Goal: Task Accomplishment & Management: Manage account settings

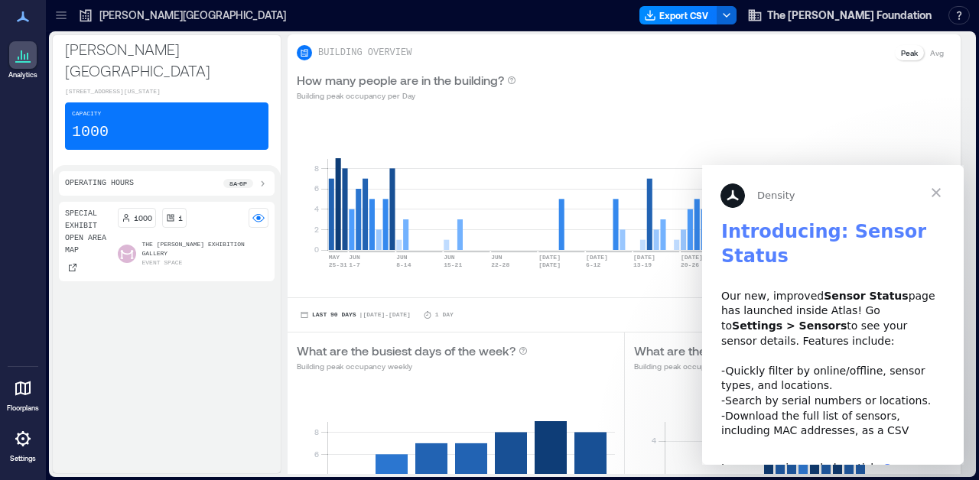
click at [936, 192] on span "Close" at bounding box center [936, 192] width 55 height 55
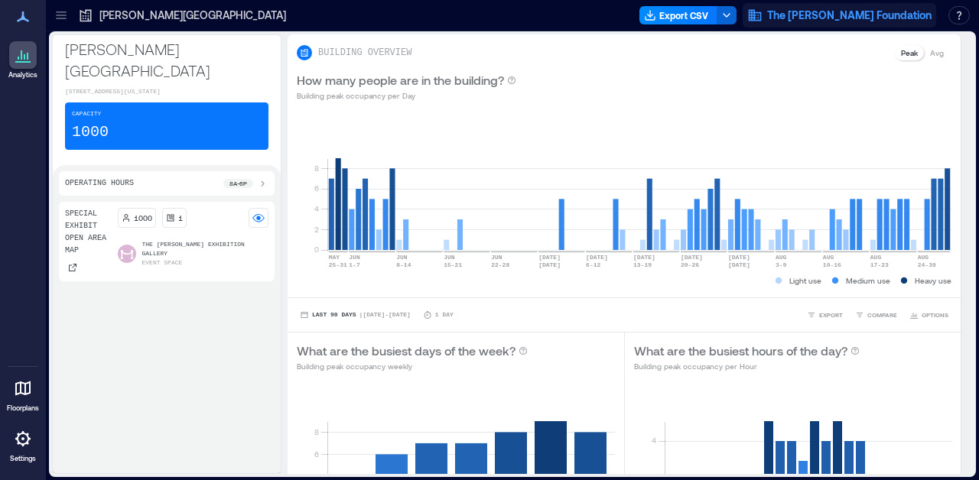
click at [786, 15] on span "The [PERSON_NAME] Foundation" at bounding box center [849, 15] width 164 height 15
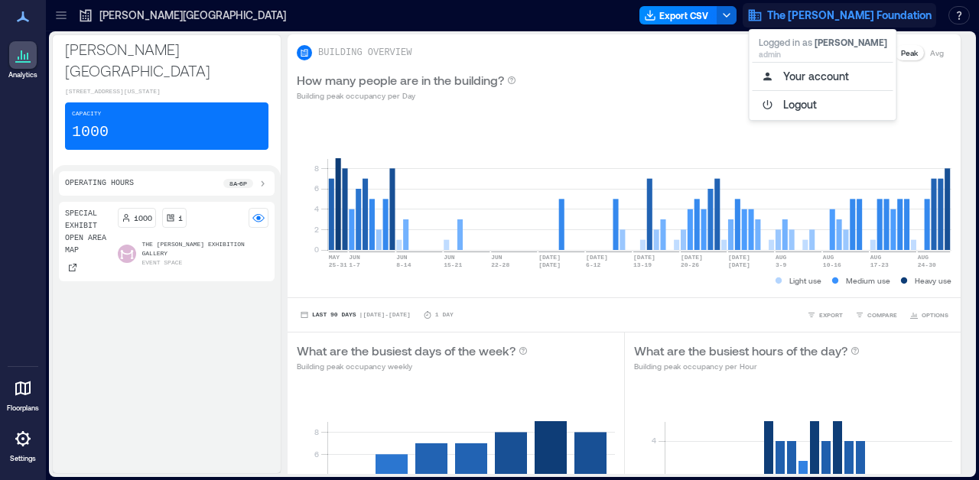
click at [786, 15] on span "The [PERSON_NAME] Foundation" at bounding box center [849, 15] width 164 height 15
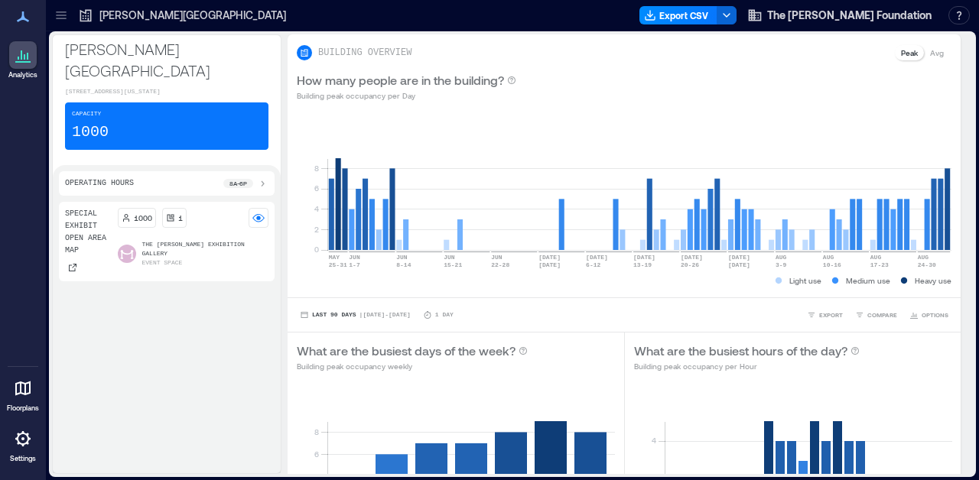
click at [153, 248] on p "The [PERSON_NAME] Exhibition Gallery" at bounding box center [205, 249] width 127 height 18
click at [106, 15] on p "[PERSON_NAME][GEOGRAPHIC_DATA]" at bounding box center [192, 15] width 187 height 15
click at [61, 15] on icon at bounding box center [61, 16] width 10 height 2
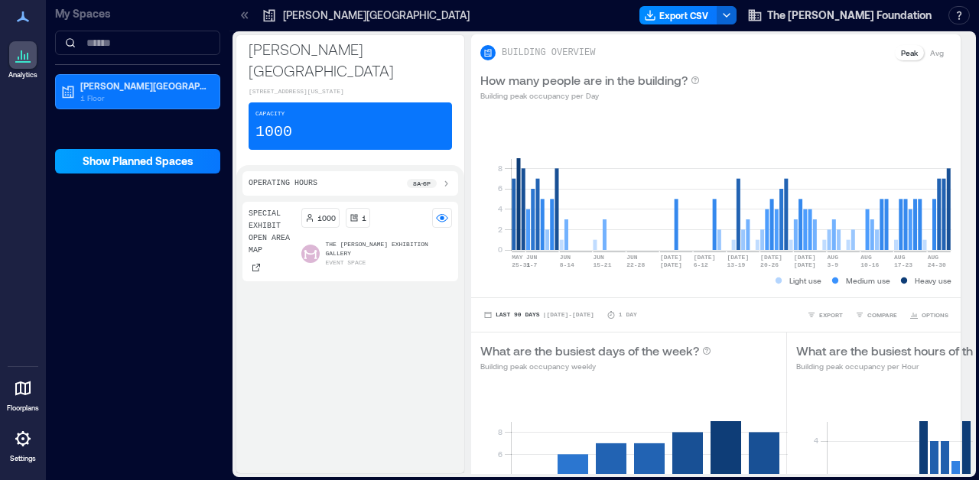
click at [101, 158] on span "Show Planned Spaces" at bounding box center [138, 161] width 111 height 15
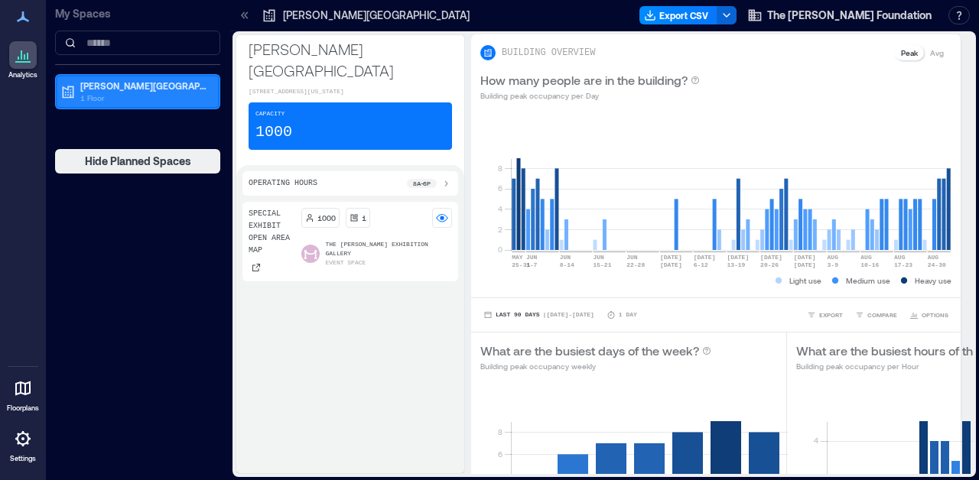
click at [102, 95] on p "1 Floor" at bounding box center [144, 98] width 129 height 12
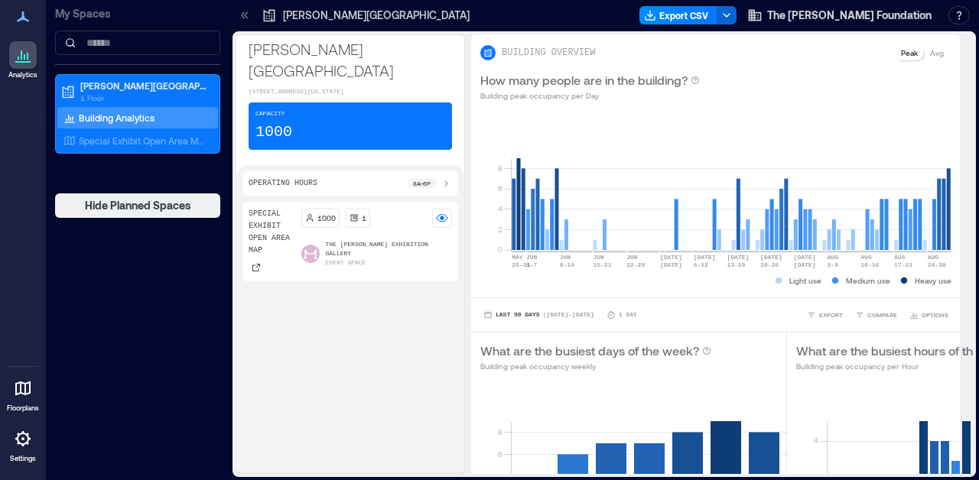
click at [249, 18] on icon at bounding box center [244, 15] width 15 height 15
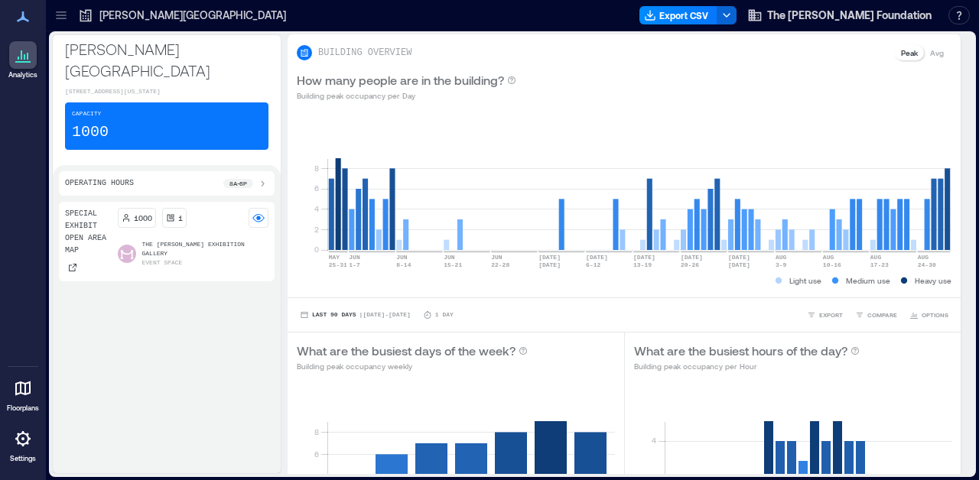
click at [25, 388] on icon at bounding box center [22, 389] width 15 height 15
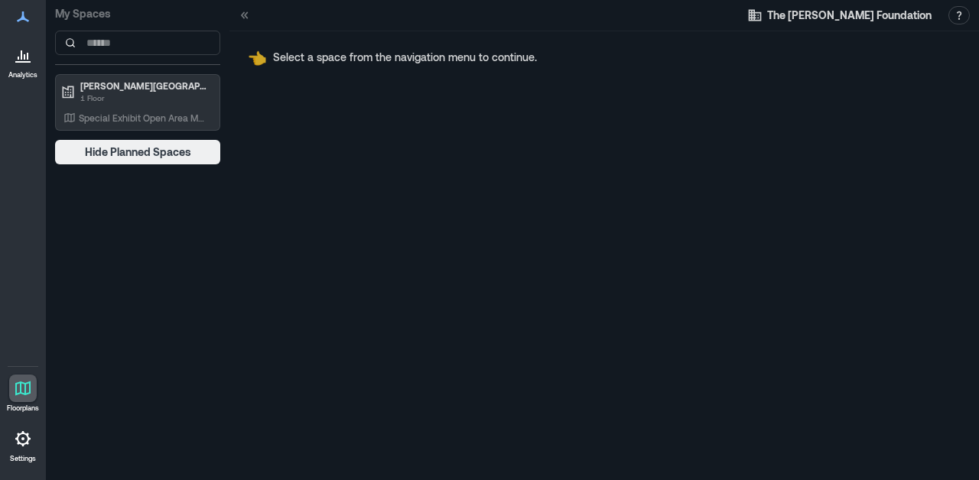
click at [116, 72] on div "My Spaces [PERSON_NAME][GEOGRAPHIC_DATA] and Museum 1 Floor Special Exhibit Ope…" at bounding box center [138, 82] width 184 height 164
click at [116, 82] on p "[PERSON_NAME][GEOGRAPHIC_DATA]" at bounding box center [144, 86] width 129 height 12
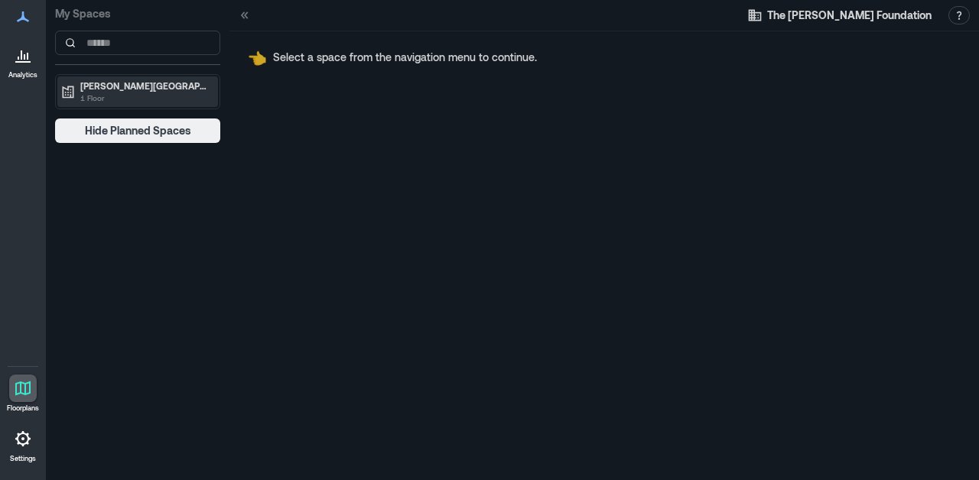
click at [116, 82] on p "[PERSON_NAME][GEOGRAPHIC_DATA]" at bounding box center [144, 86] width 129 height 12
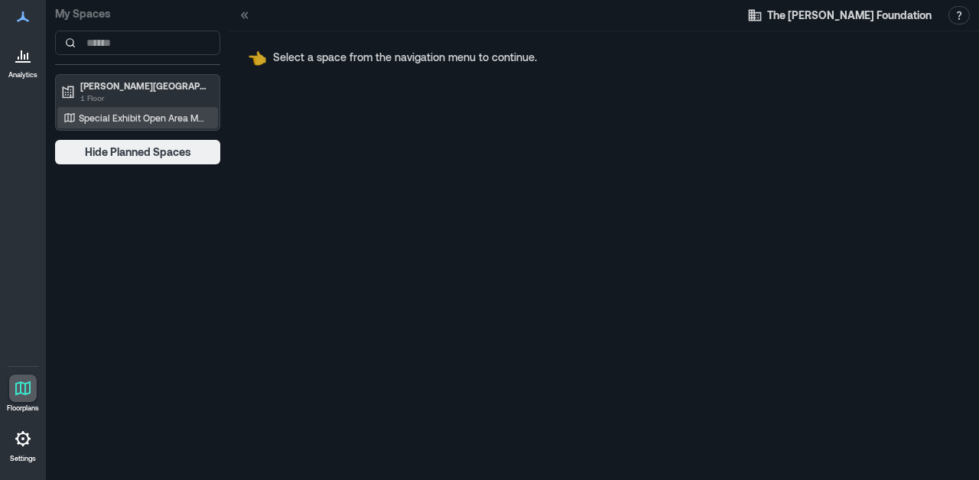
click at [103, 121] on p "Special Exhibit Open Area Map" at bounding box center [142, 118] width 127 height 12
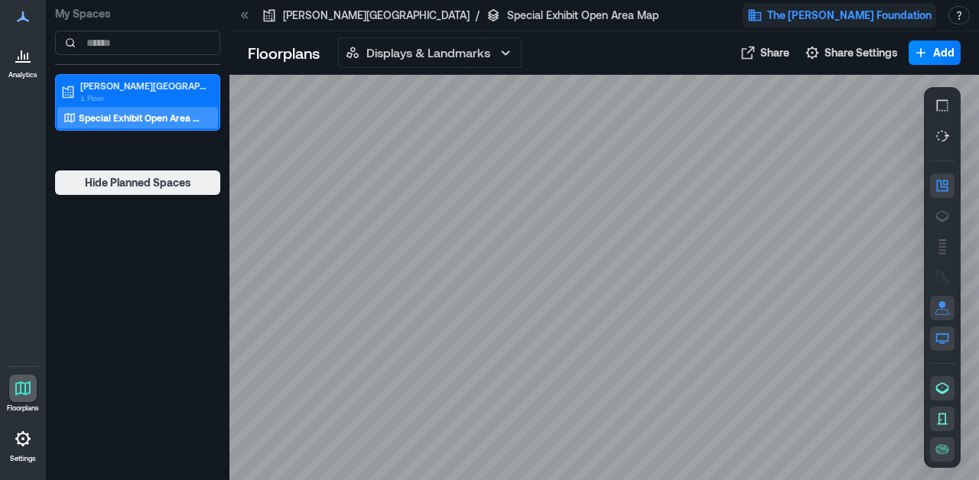
click at [868, 9] on span "The [PERSON_NAME] Foundation" at bounding box center [849, 15] width 164 height 15
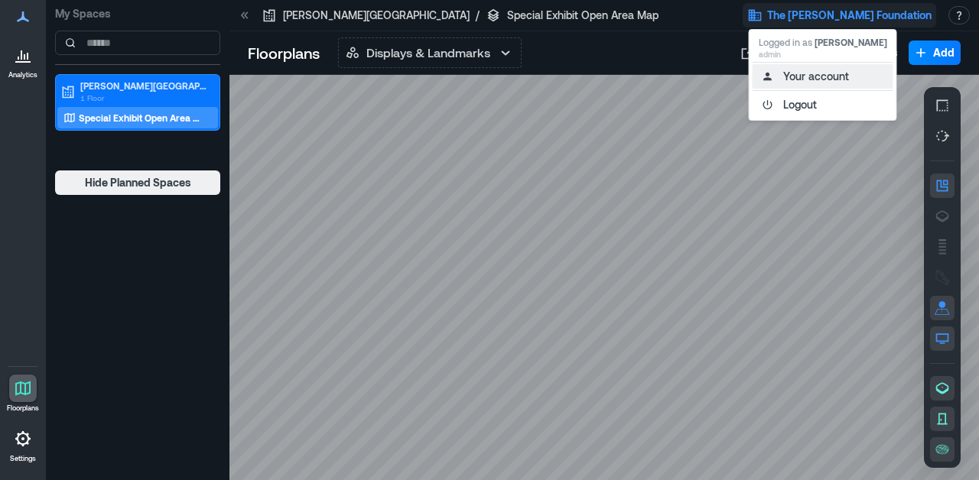
click at [800, 73] on button "Your account" at bounding box center [823, 76] width 141 height 24
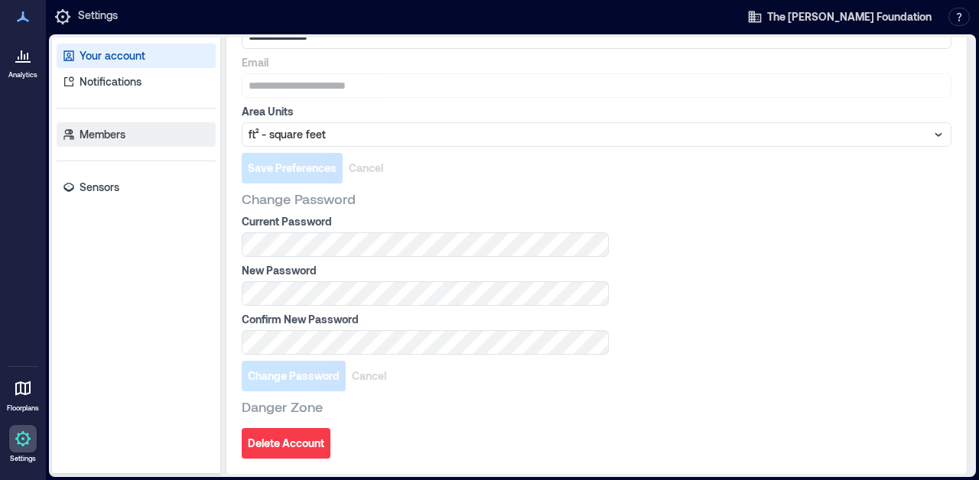
scroll to position [133, 0]
click at [124, 81] on p "Notifications" at bounding box center [111, 81] width 62 height 15
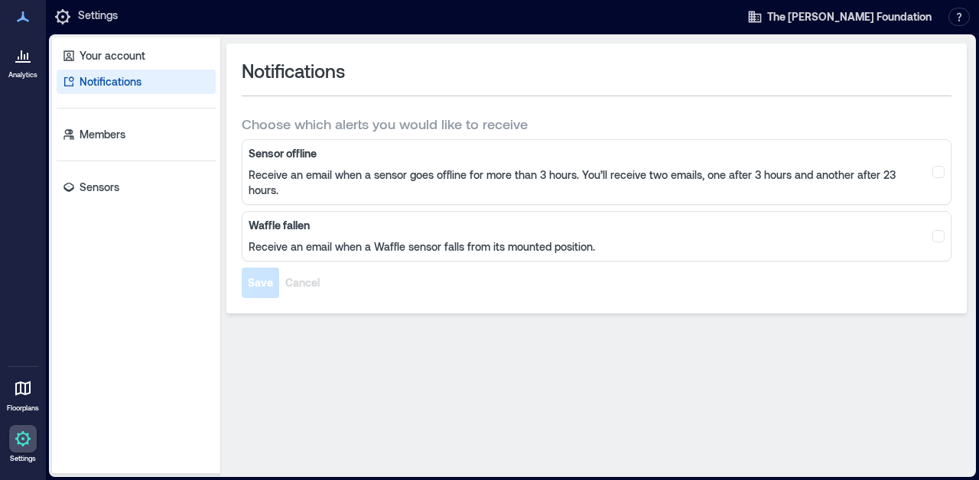
click at [360, 168] on p "Receive an email when a sensor goes offline for more than 3 hours. You’ll recei…" at bounding box center [583, 183] width 669 height 31
click at [262, 143] on div "Sensor offline Receive an email when a sensor goes offline for more than 3 hour…" at bounding box center [597, 172] width 710 height 66
click at [254, 155] on b "Sensor offline" at bounding box center [583, 153] width 669 height 15
click at [100, 136] on p "Members" at bounding box center [103, 134] width 46 height 15
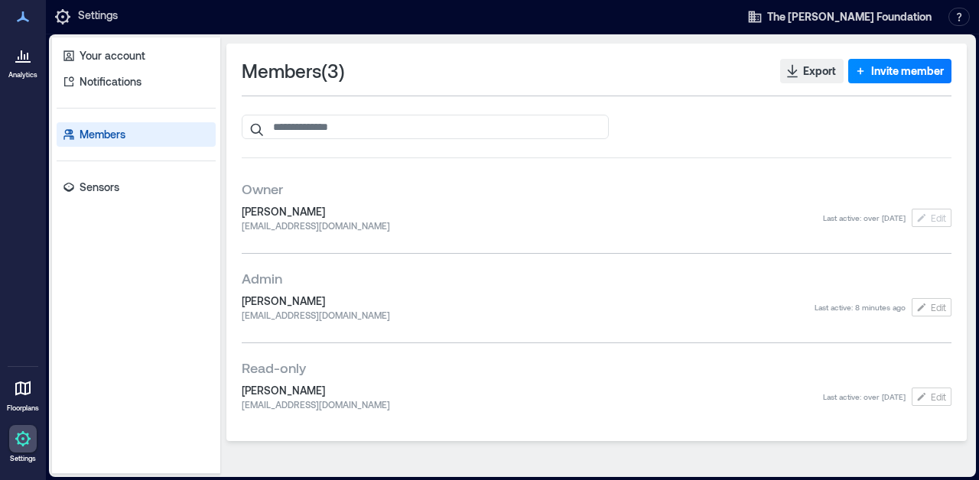
click at [25, 16] on icon at bounding box center [23, 17] width 18 height 18
click at [31, 57] on icon at bounding box center [23, 55] width 18 height 18
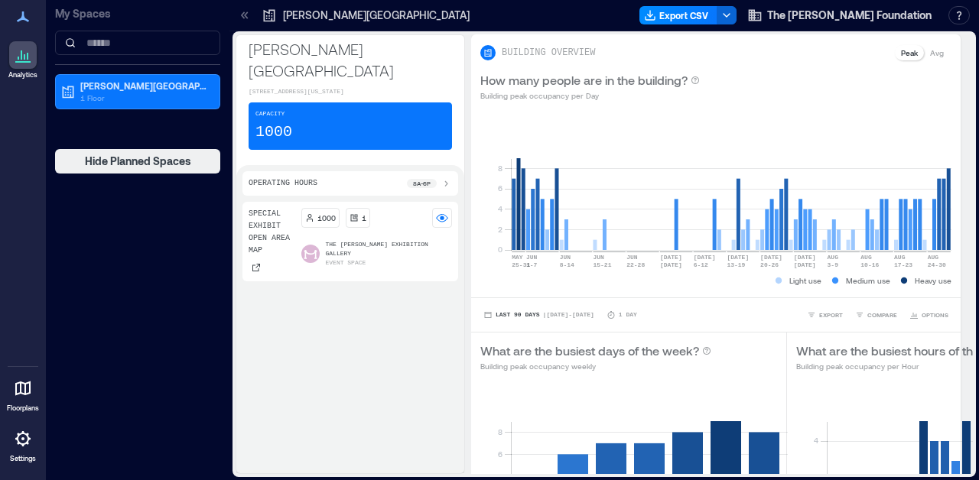
click at [439, 183] on div "8a - 6p" at bounding box center [429, 184] width 45 height 12
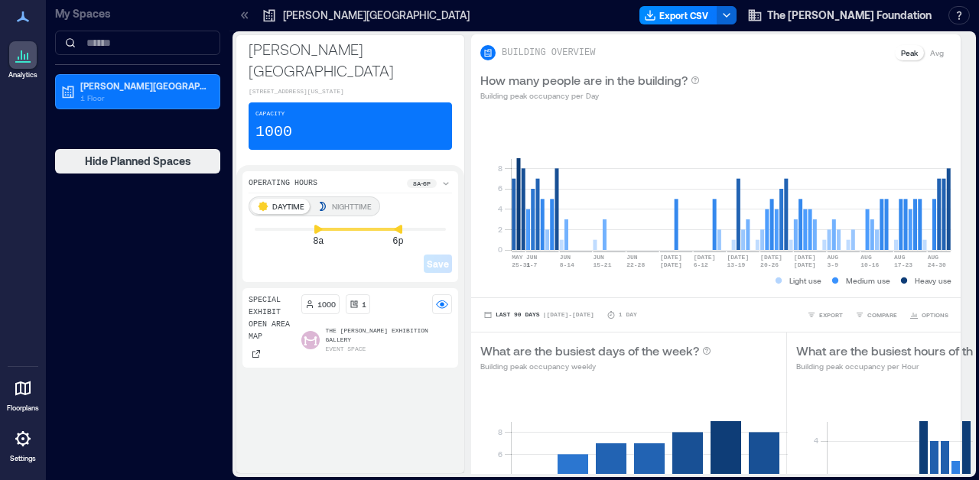
click at [439, 183] on div "8a - 6p" at bounding box center [429, 184] width 45 height 12
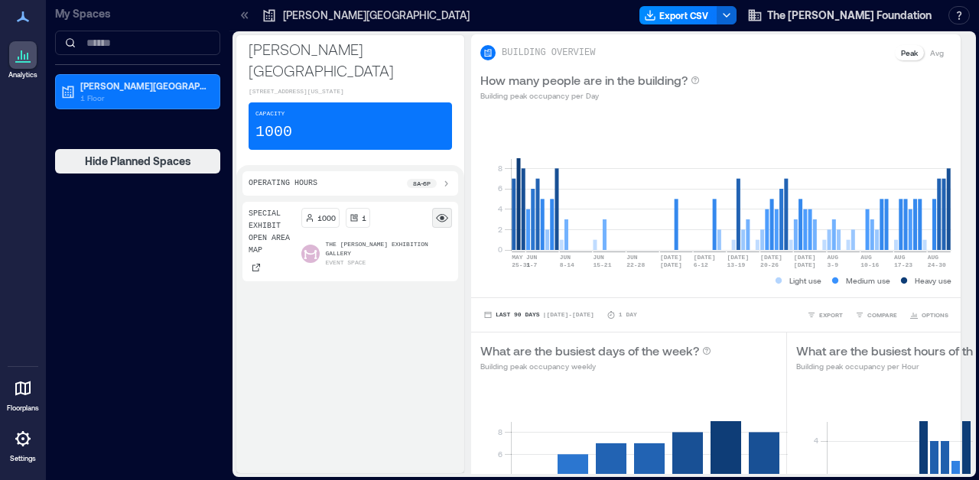
click at [438, 219] on rect at bounding box center [442, 218] width 12 height 12
click at [17, 441] on icon at bounding box center [23, 439] width 18 height 18
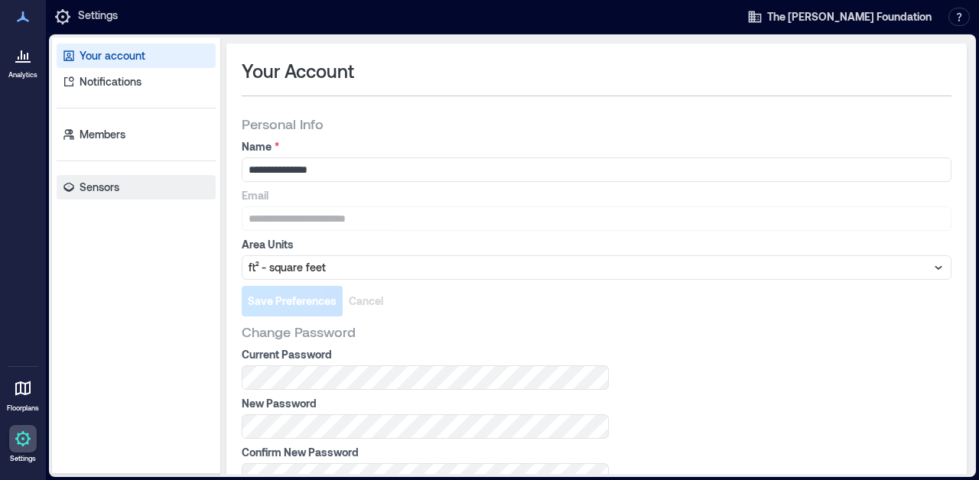
click at [99, 187] on p "Sensors" at bounding box center [100, 187] width 40 height 15
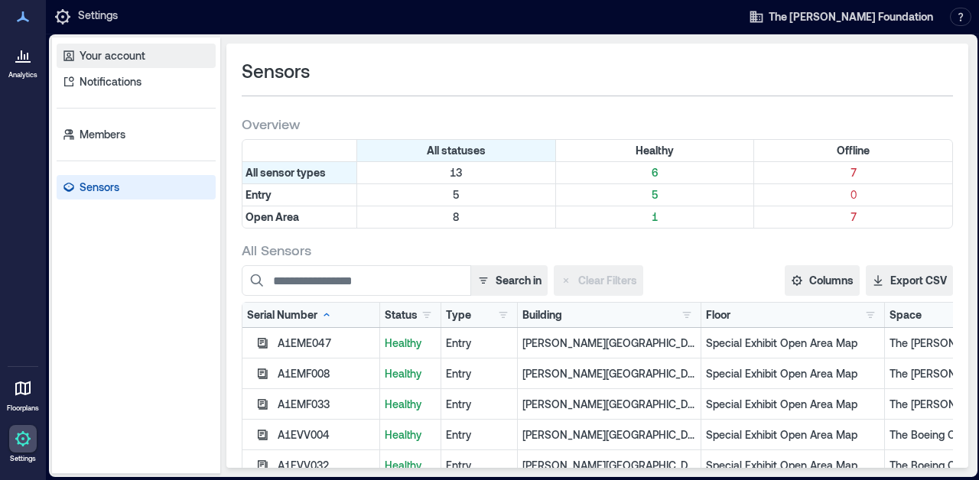
click at [99, 54] on p "Your account" at bounding box center [113, 55] width 66 height 15
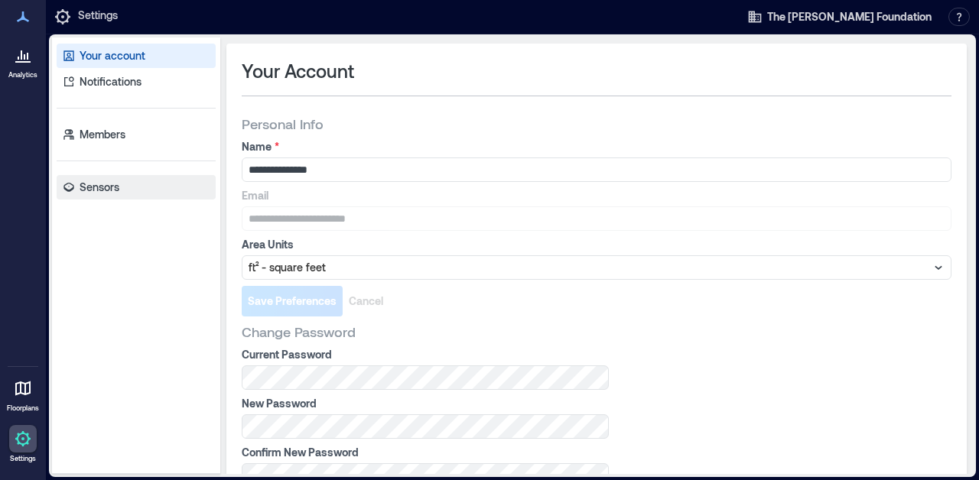
click at [95, 186] on p "Sensors" at bounding box center [100, 187] width 40 height 15
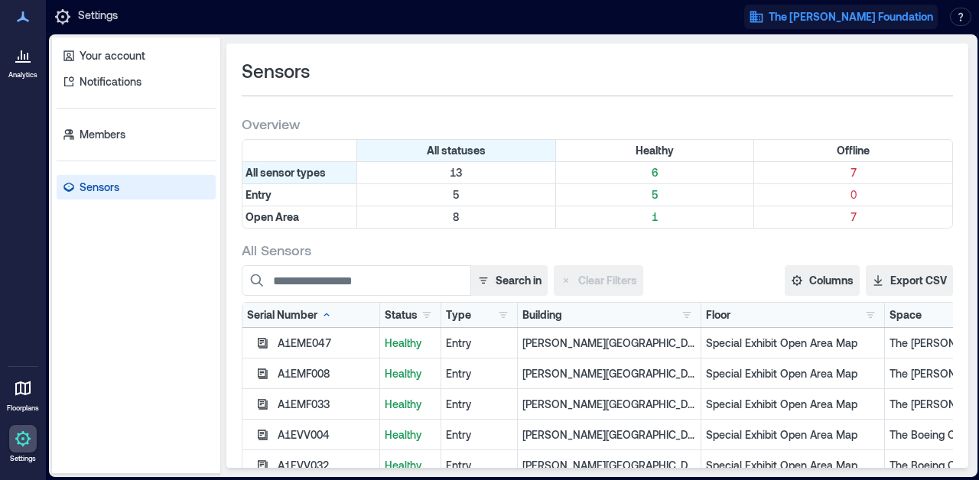
click at [827, 19] on span "The [PERSON_NAME] Foundation" at bounding box center [851, 16] width 164 height 15
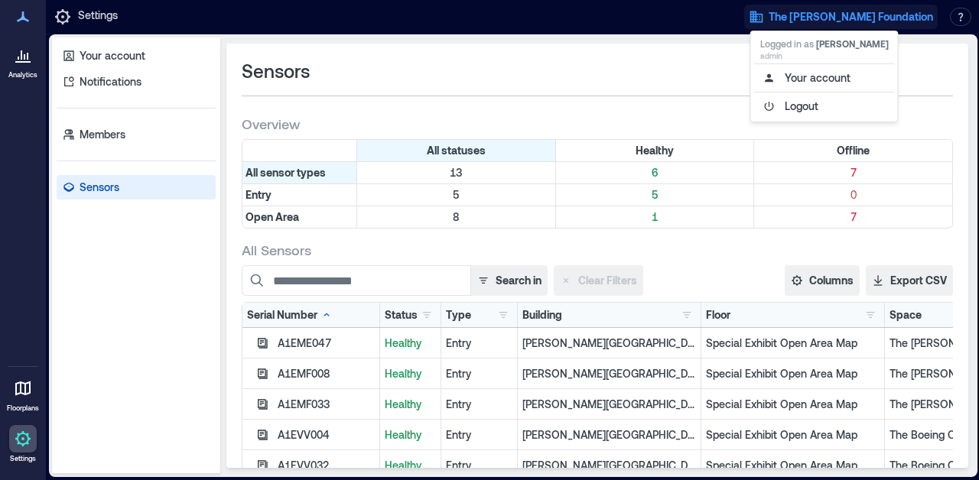
click at [827, 19] on span "The [PERSON_NAME] Foundation" at bounding box center [851, 16] width 164 height 15
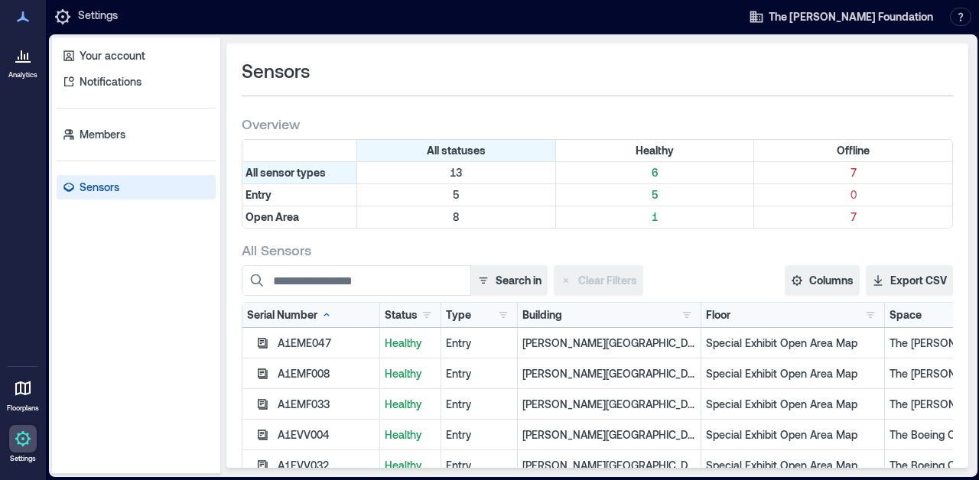
click at [19, 73] on p "Analytics" at bounding box center [22, 74] width 29 height 9
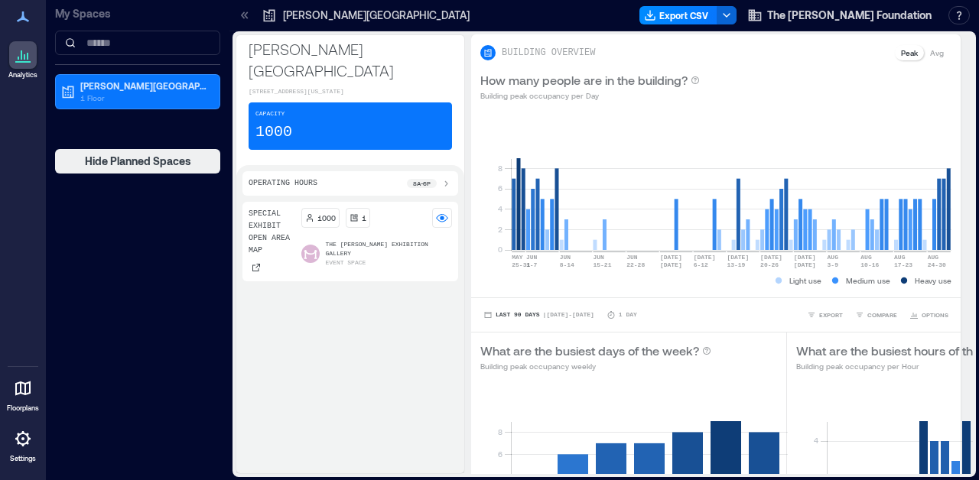
click at [309, 16] on p "[PERSON_NAME][GEOGRAPHIC_DATA]" at bounding box center [376, 15] width 187 height 15
click at [271, 16] on icon at bounding box center [269, 15] width 15 height 15
click at [247, 18] on icon at bounding box center [246, 14] width 4 height 7
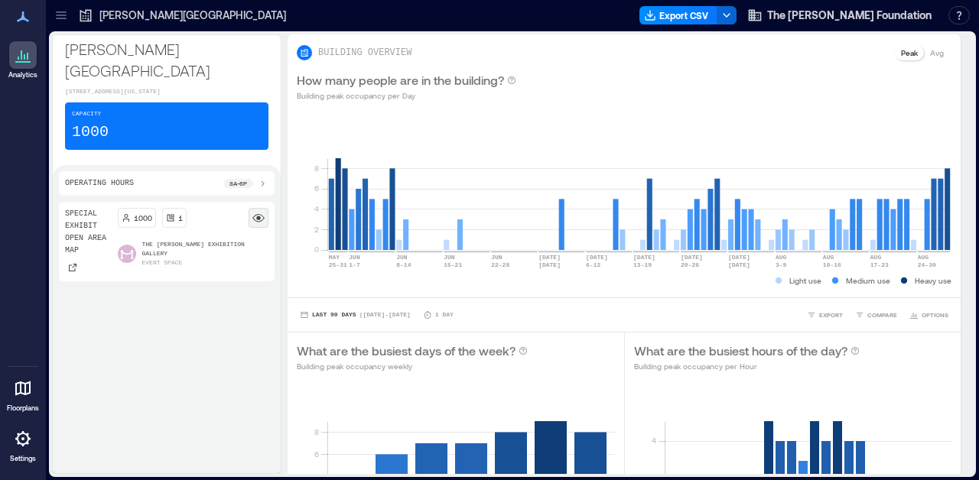
click at [257, 217] on rect at bounding box center [258, 218] width 12 height 12
click at [262, 222] on rect at bounding box center [258, 218] width 12 height 12
click at [61, 15] on icon at bounding box center [61, 16] width 10 height 2
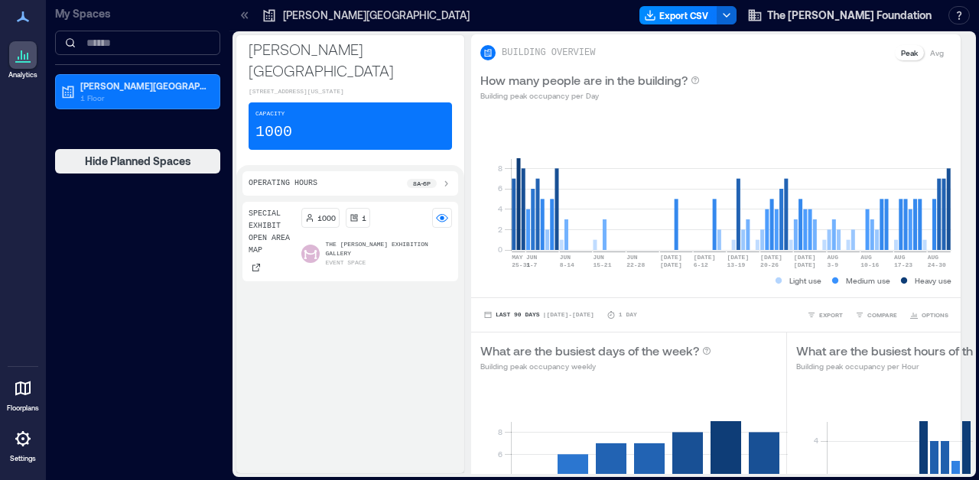
click at [105, 46] on input at bounding box center [137, 43] width 165 height 24
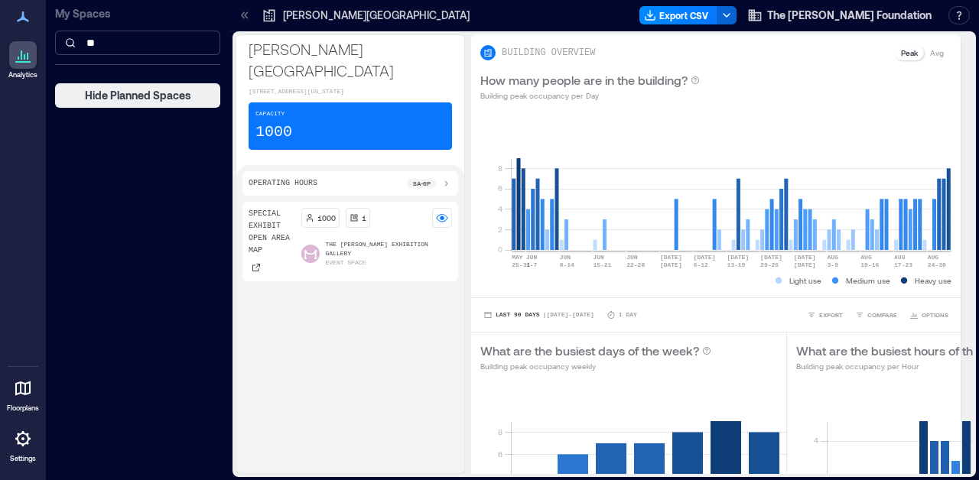
type input "*"
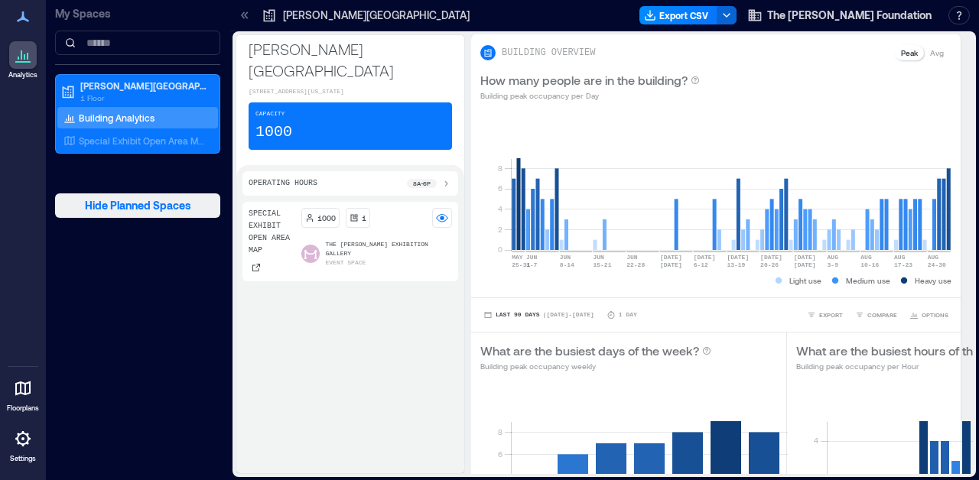
click at [106, 210] on span "Hide Planned Spaces" at bounding box center [138, 205] width 106 height 15
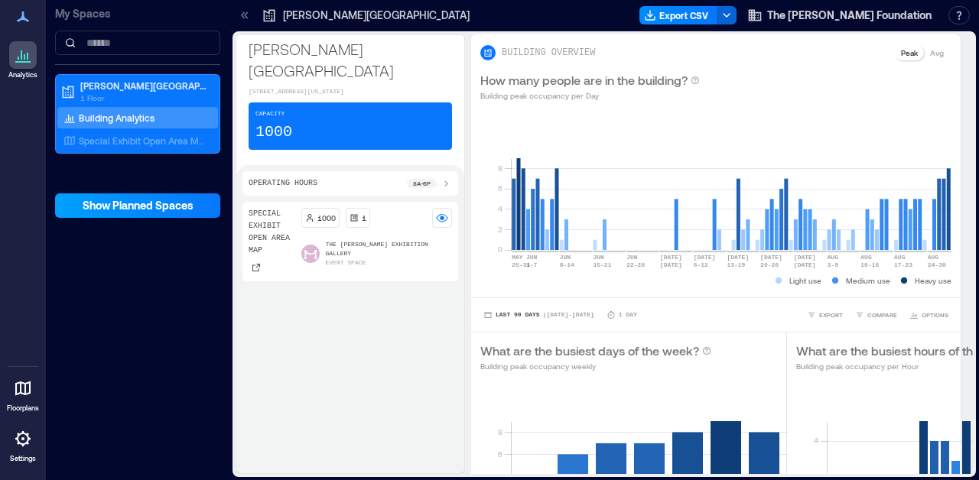
click at [105, 205] on span "Show Planned Spaces" at bounding box center [138, 205] width 111 height 15
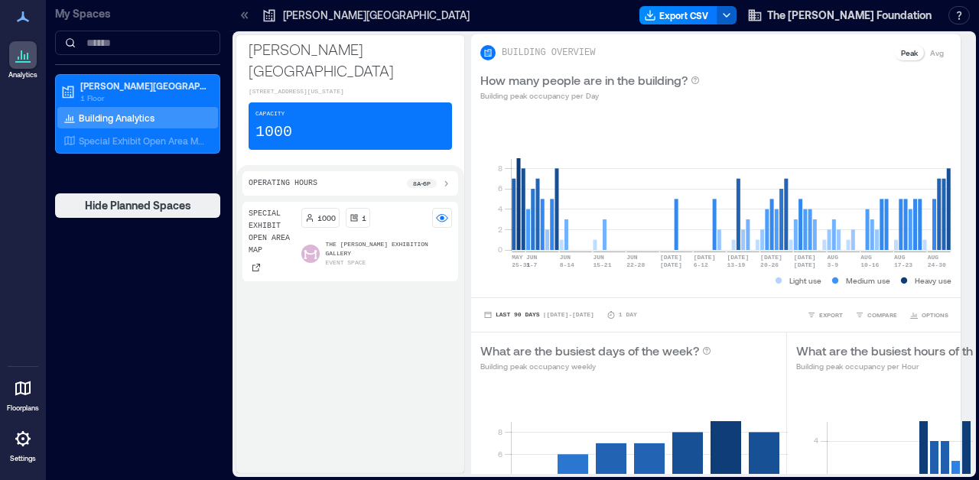
click at [733, 14] on icon "button" at bounding box center [727, 15] width 12 height 12
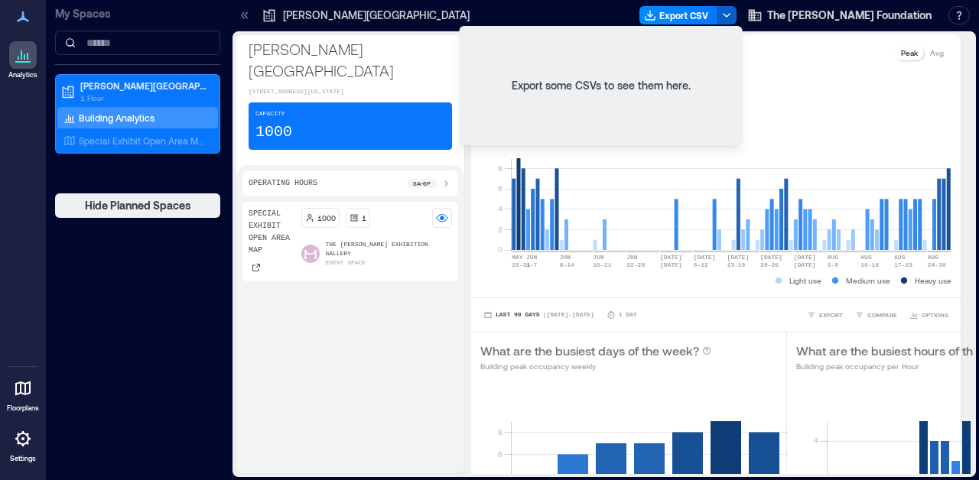
click at [733, 14] on icon "button" at bounding box center [727, 15] width 12 height 12
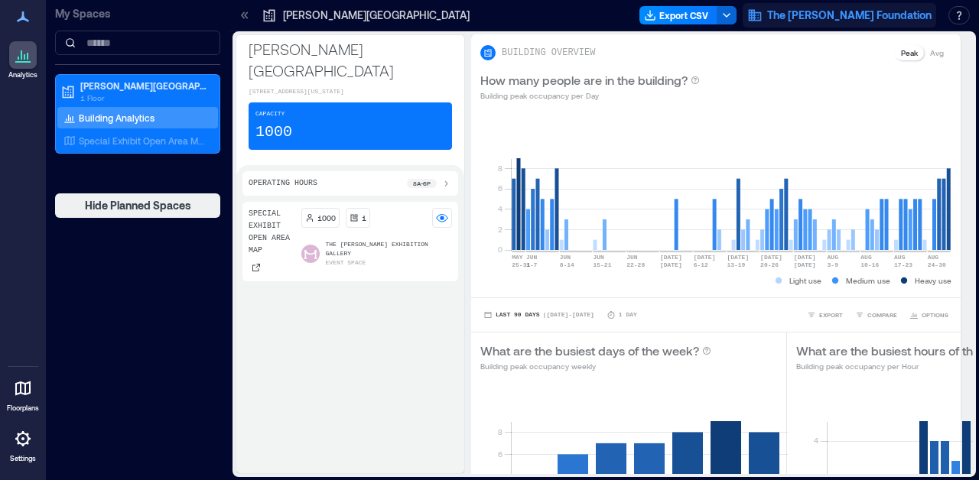
click at [770, 15] on button "The [PERSON_NAME] Foundation" at bounding box center [840, 15] width 194 height 24
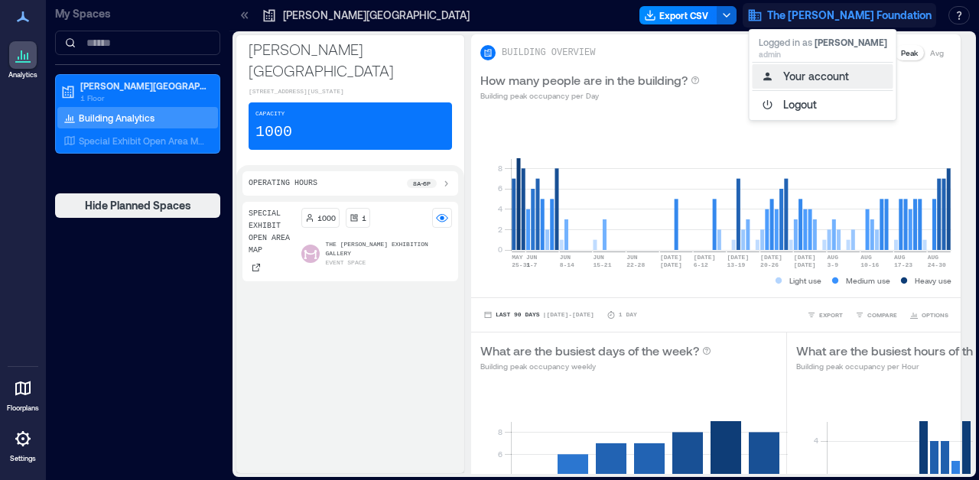
click at [792, 78] on button "Your account" at bounding box center [823, 76] width 141 height 24
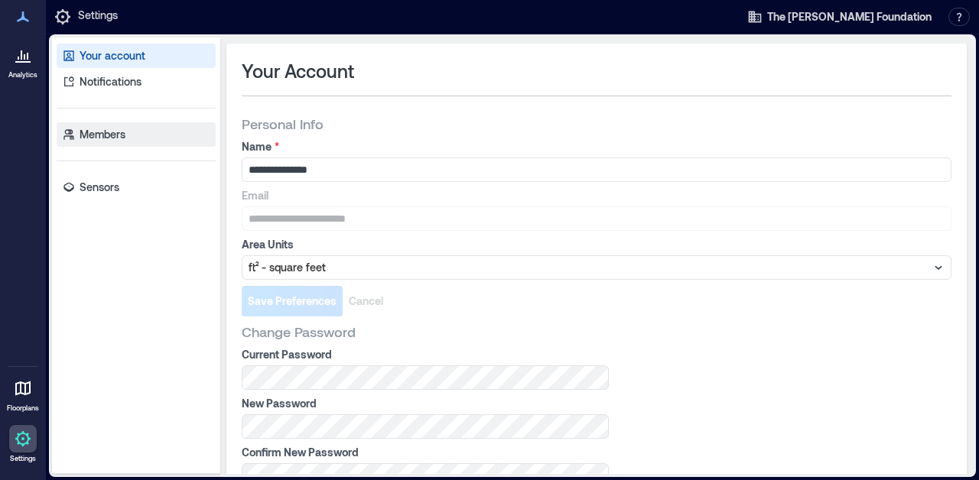
click at [93, 136] on p "Members" at bounding box center [103, 134] width 46 height 15
